Goal: Check status: Check status

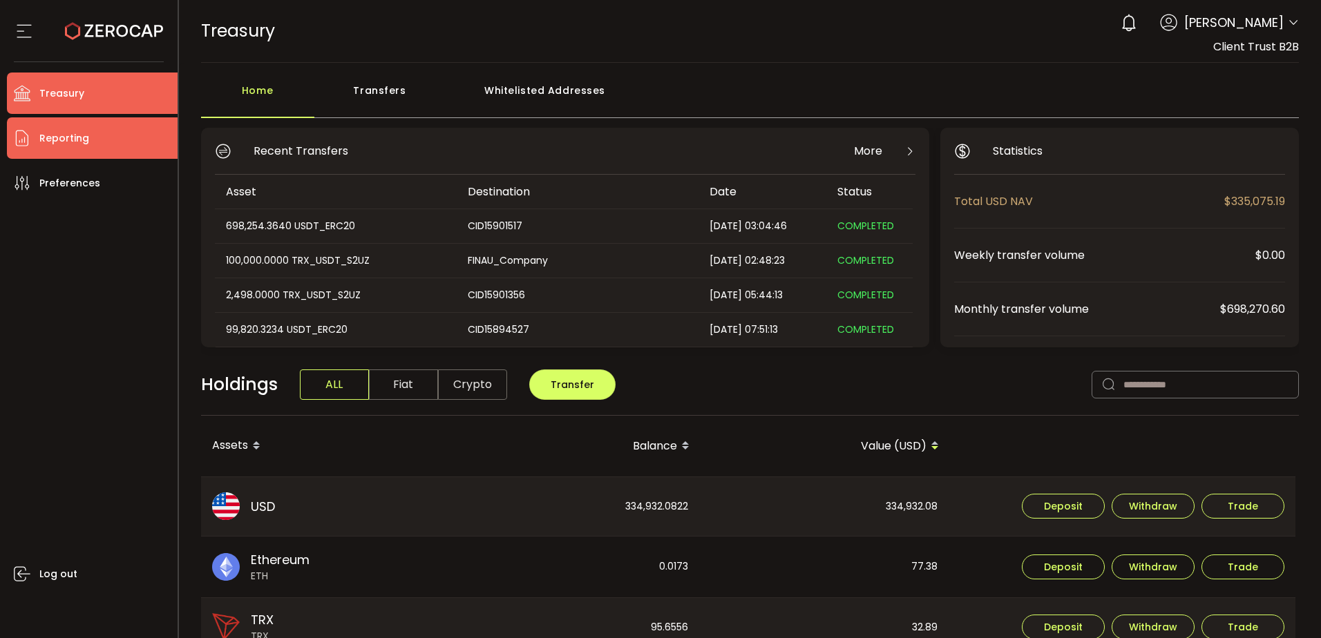
click at [94, 136] on li "Reporting" at bounding box center [92, 137] width 171 height 41
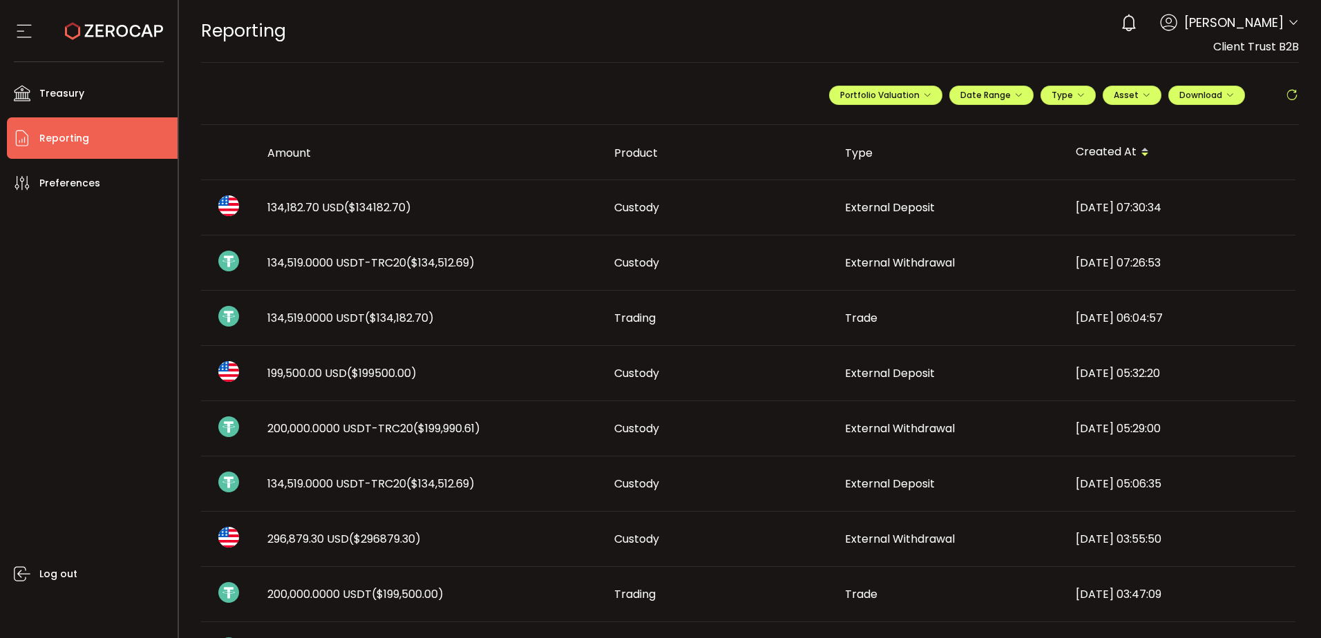
click at [479, 218] on td "134,182.70 USD ($134182.70)" at bounding box center [429, 207] width 347 height 55
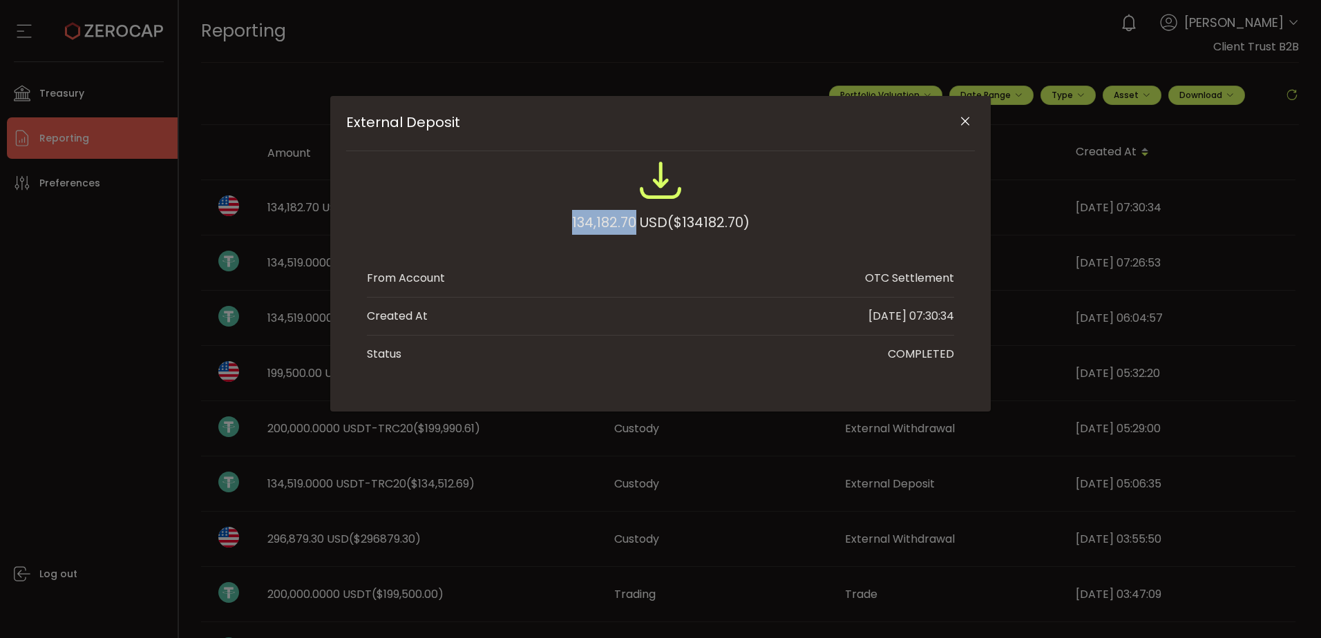
drag, startPoint x: 635, startPoint y: 221, endPoint x: 555, endPoint y: 213, distance: 80.5
click at [555, 213] on div "134,182.70 USD ($134182.70)" at bounding box center [660, 203] width 587 height 90
copy div "134,182.70"
